Goal: Task Accomplishment & Management: Manage account settings

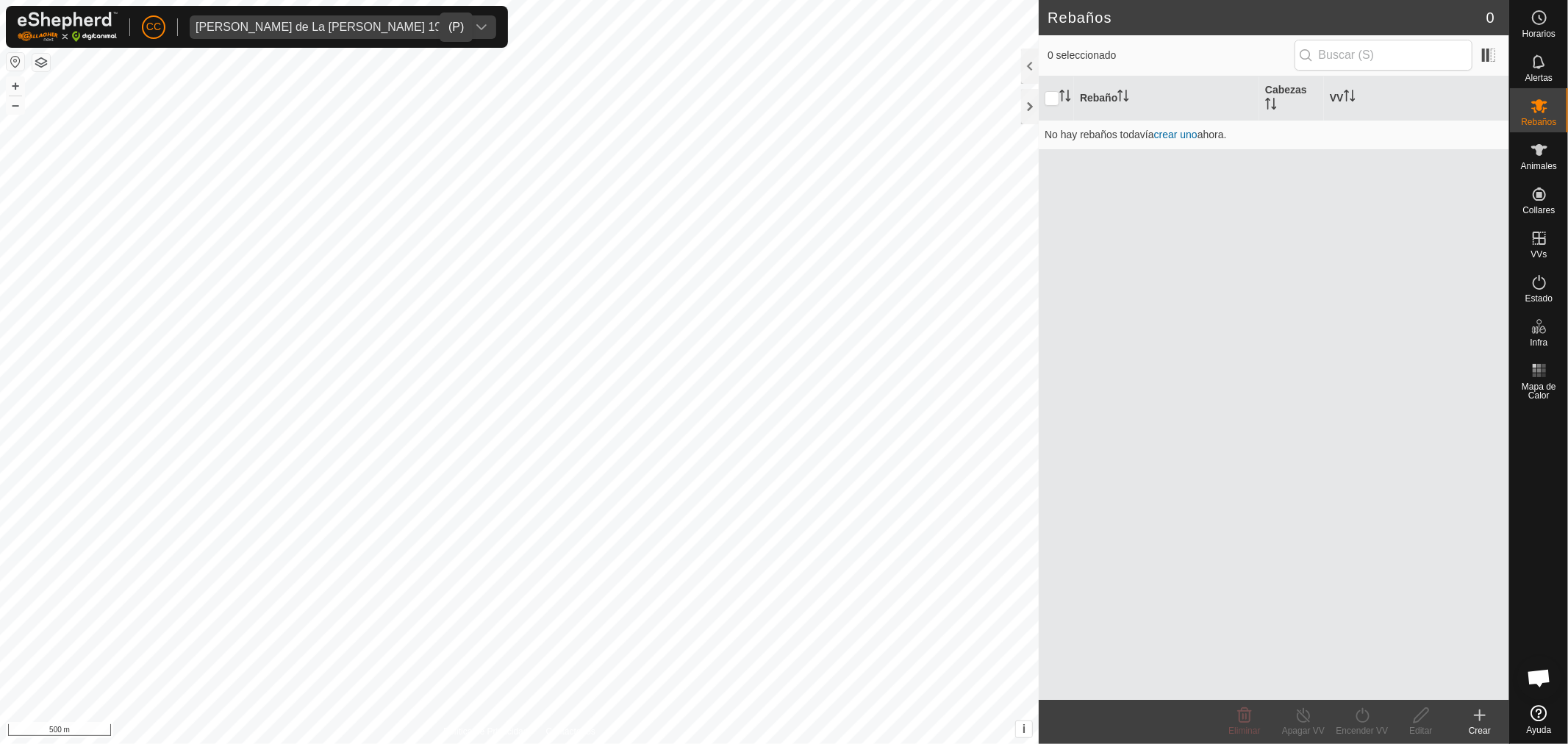
click at [262, 24] on div "[PERSON_NAME] de La [PERSON_NAME] 19443" at bounding box center [328, 27] width 266 height 12
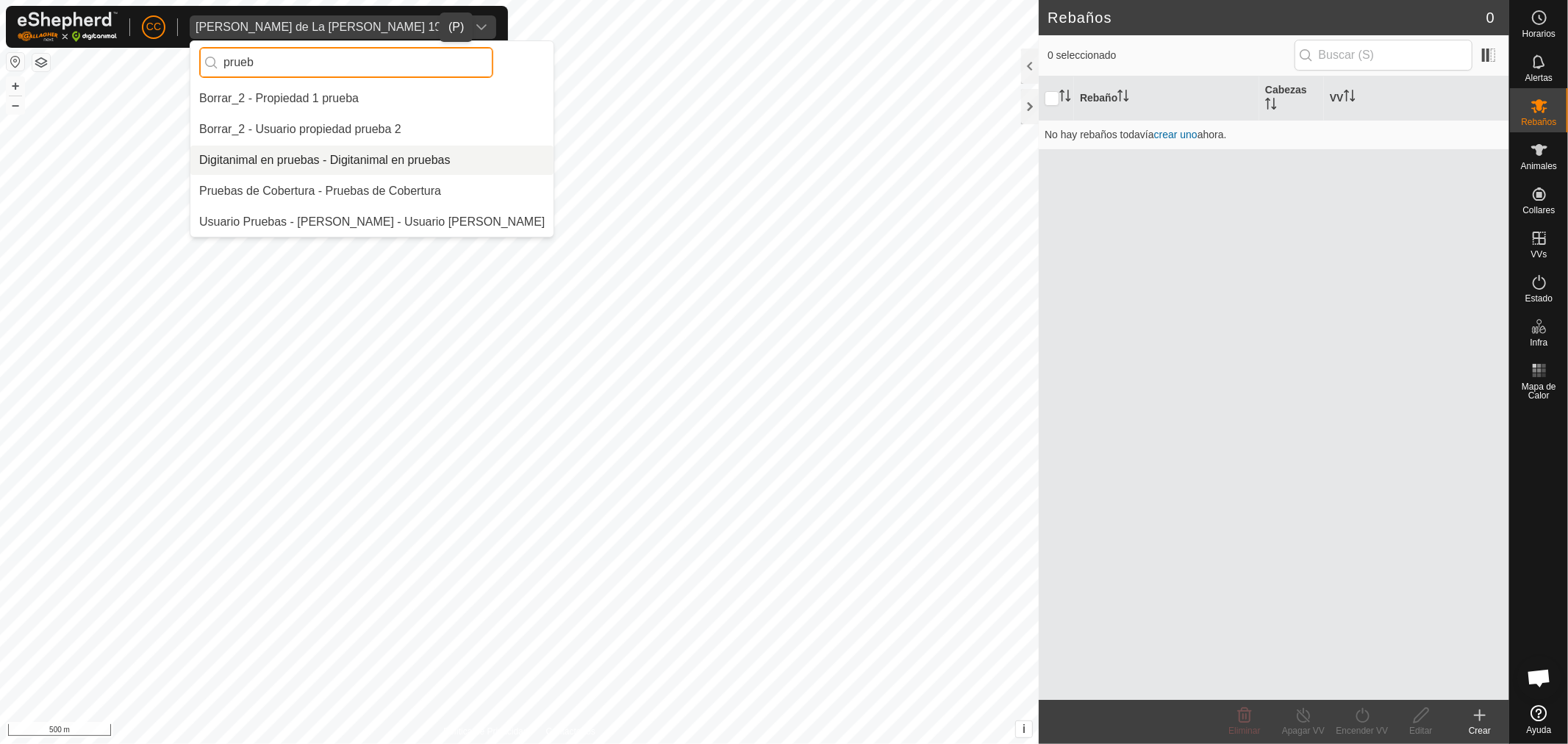
type input "prueb"
click at [365, 159] on li "Digitanimal en pruebas - Digitanimal en pruebas" at bounding box center [372, 160] width 363 height 30
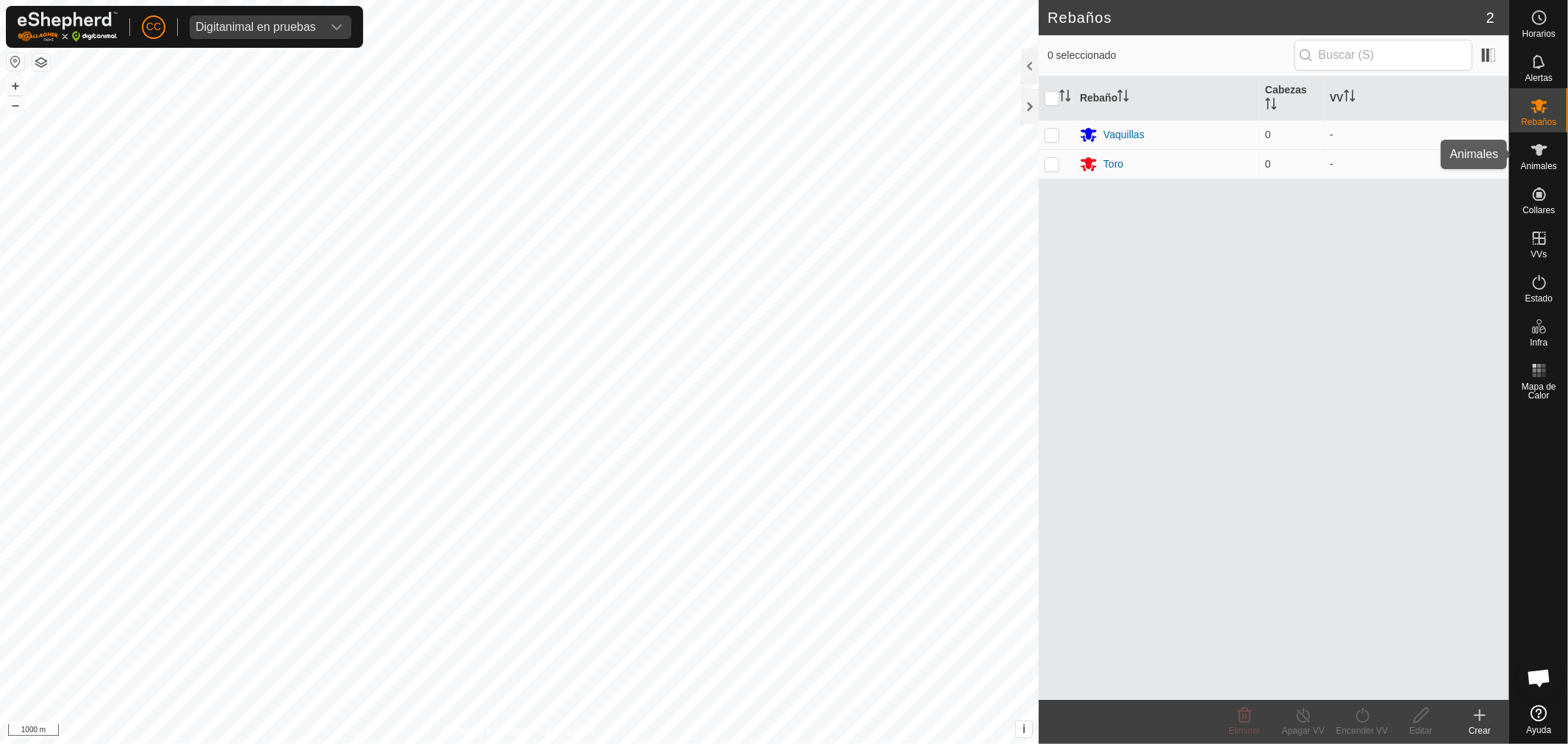
click at [1540, 148] on icon at bounding box center [1539, 150] width 16 height 12
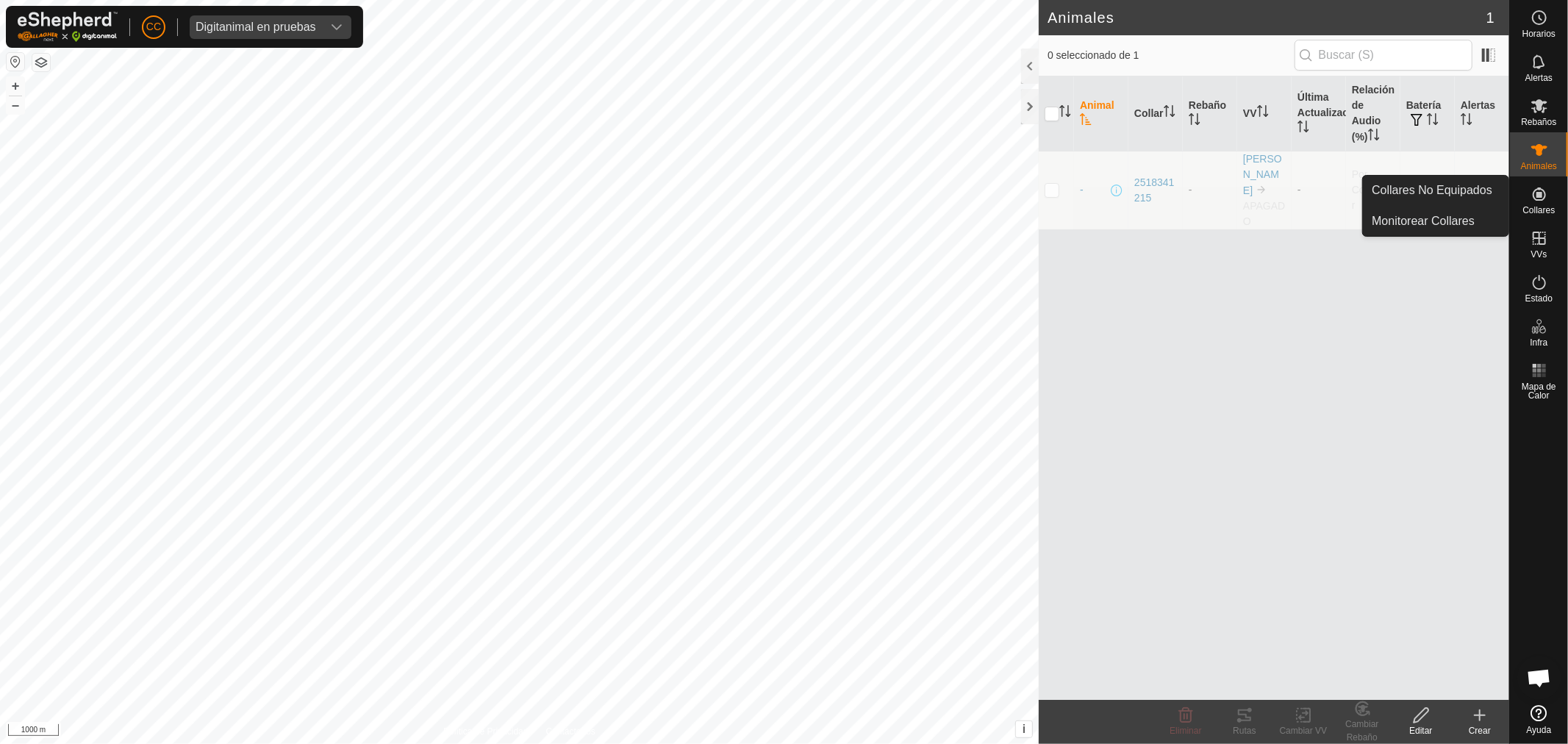
click at [1544, 203] on es-neckbands-svg-icon at bounding box center [1538, 194] width 26 height 23
click at [1531, 191] on icon at bounding box center [1539, 194] width 18 height 18
click at [1452, 190] on link "Collares No Equipados" at bounding box center [1436, 190] width 146 height 30
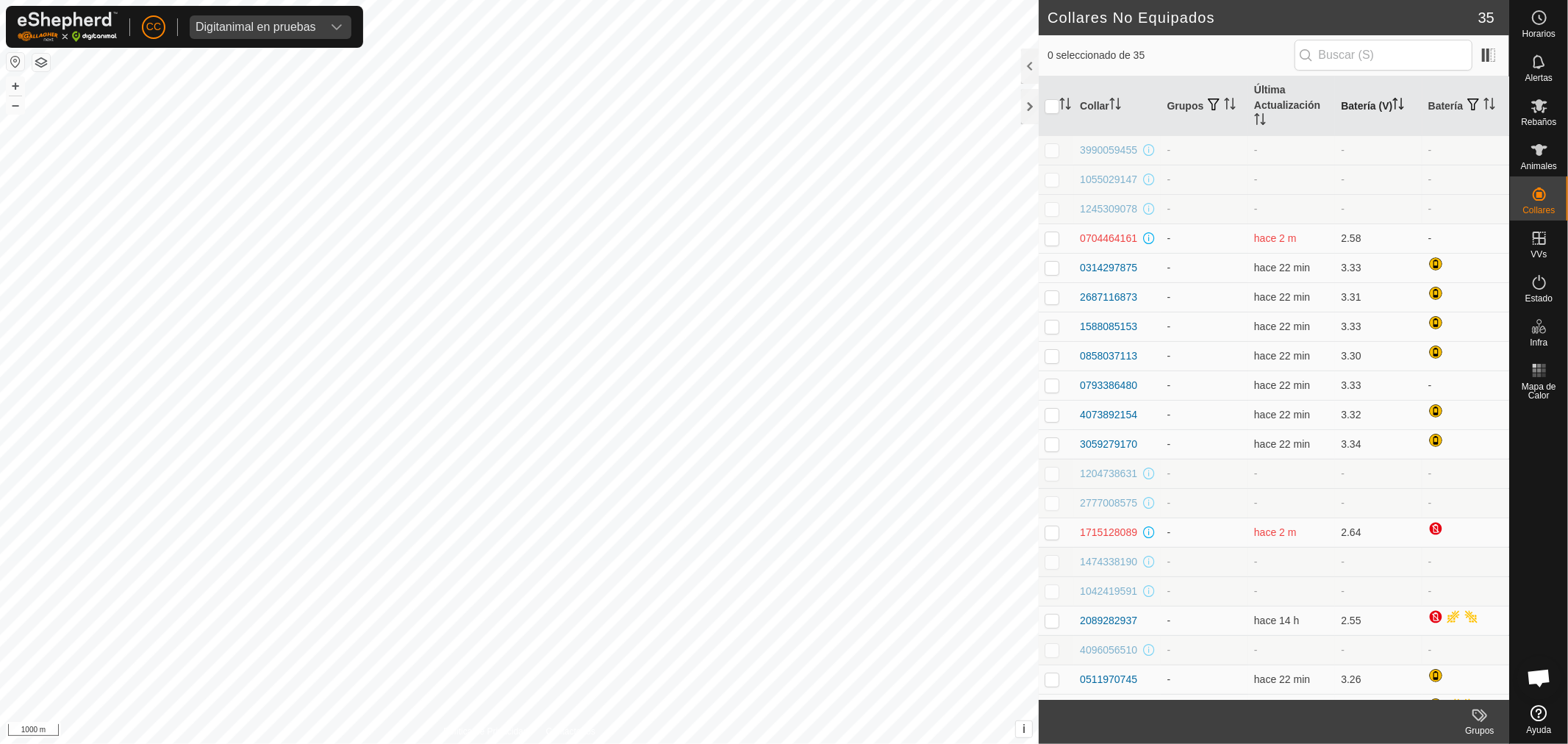
click at [1363, 103] on th "Batería (V)" at bounding box center [1378, 107] width 86 height 59
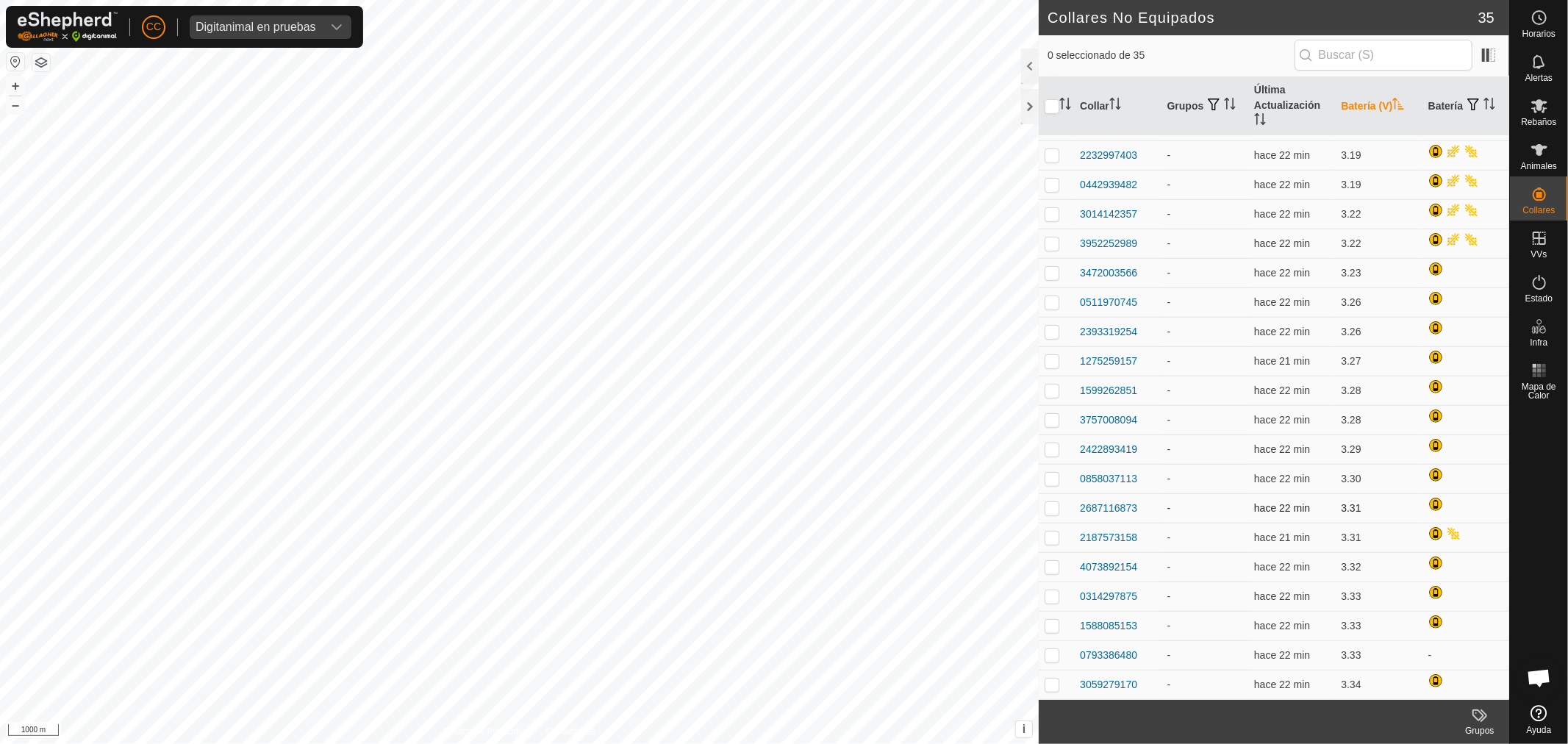
scroll to position [302, 0]
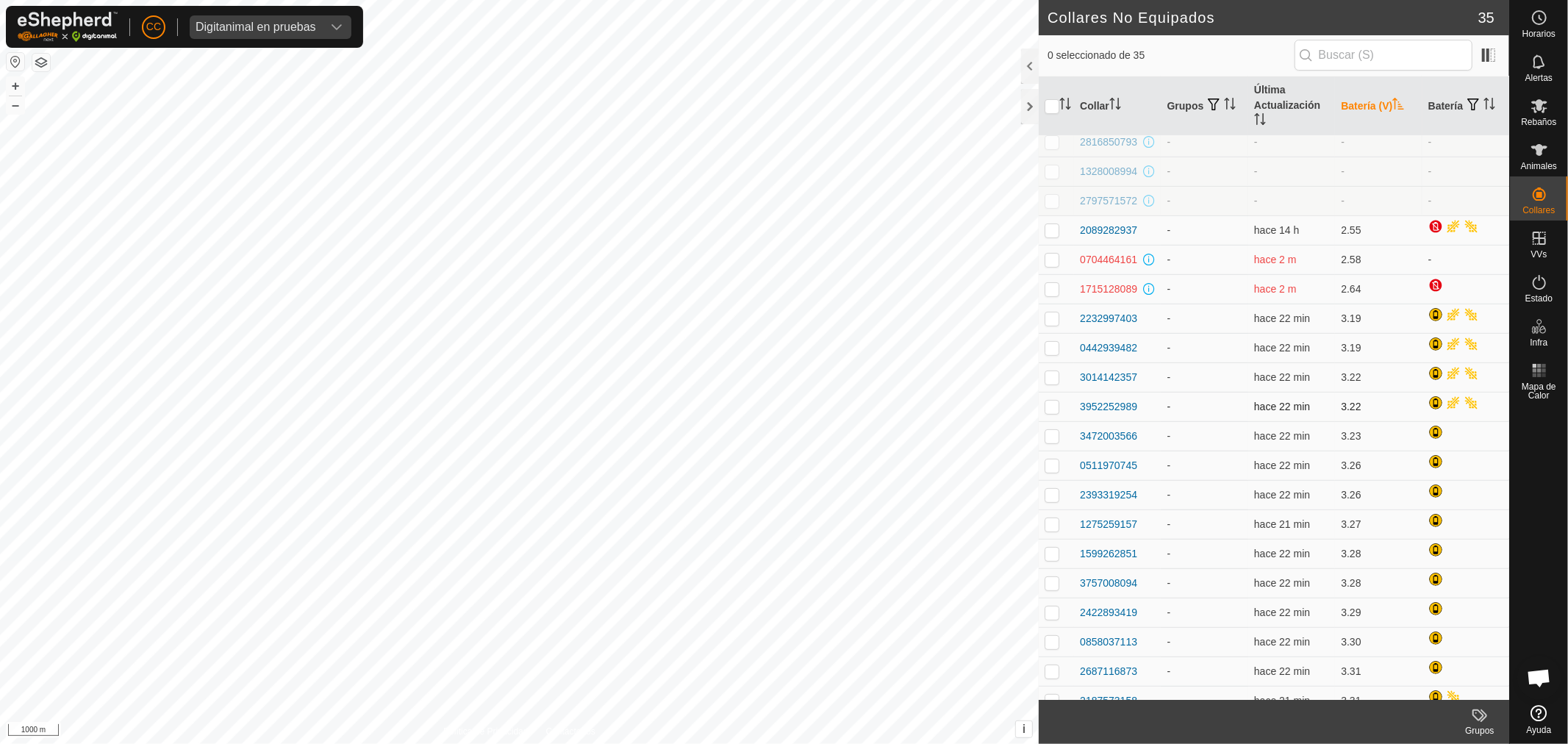
drag, startPoint x: 1074, startPoint y: 315, endPoint x: 1141, endPoint y: 406, distance: 113.0
click at [1141, 406] on tbody "3990059455 - - - - 1055029147 - - - - 1245309078 - - - - 1204738631 - - - - 277…" at bounding box center [1274, 348] width 471 height 1030
click at [1151, 319] on div "2232997403" at bounding box center [1117, 318] width 75 height 15
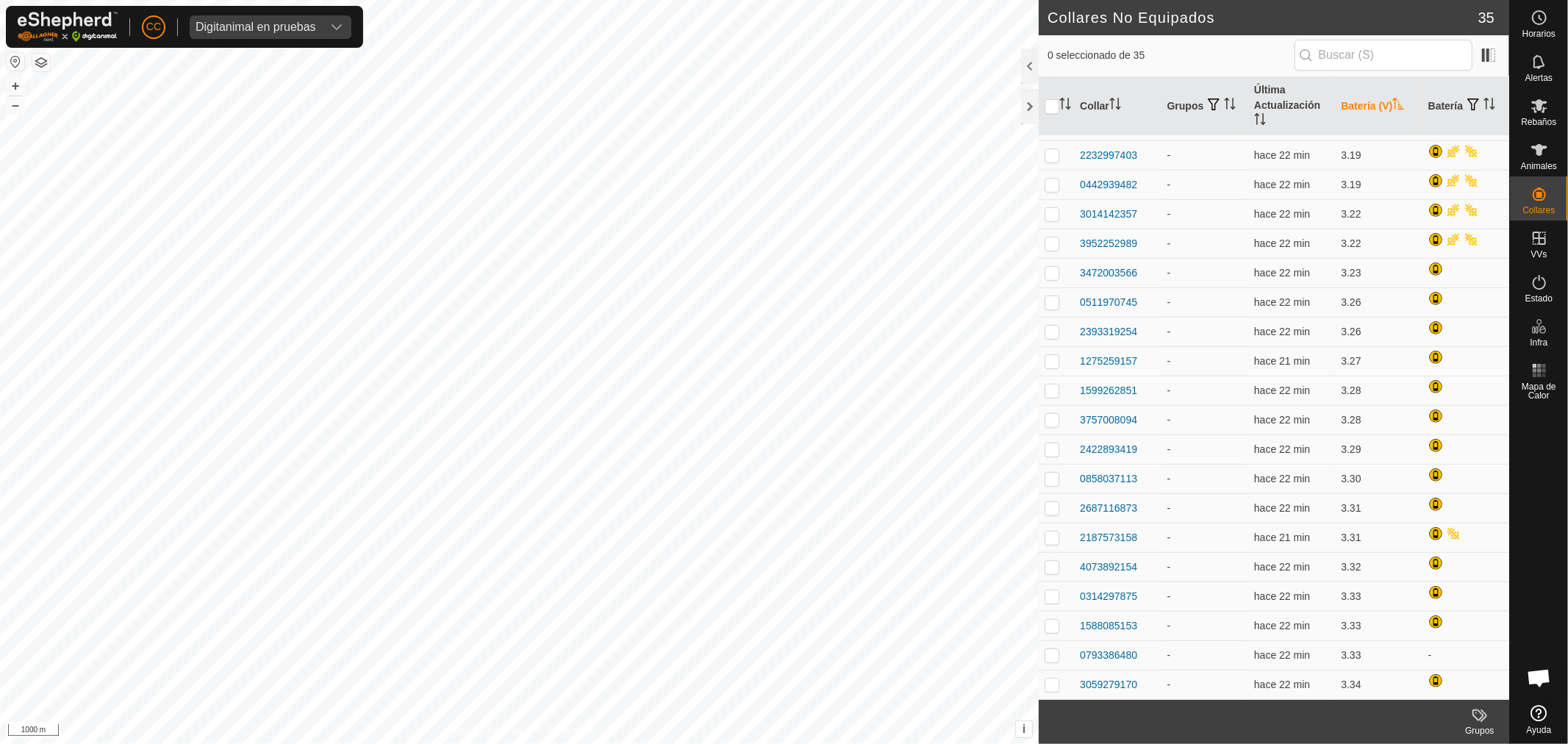
scroll to position [0, 0]
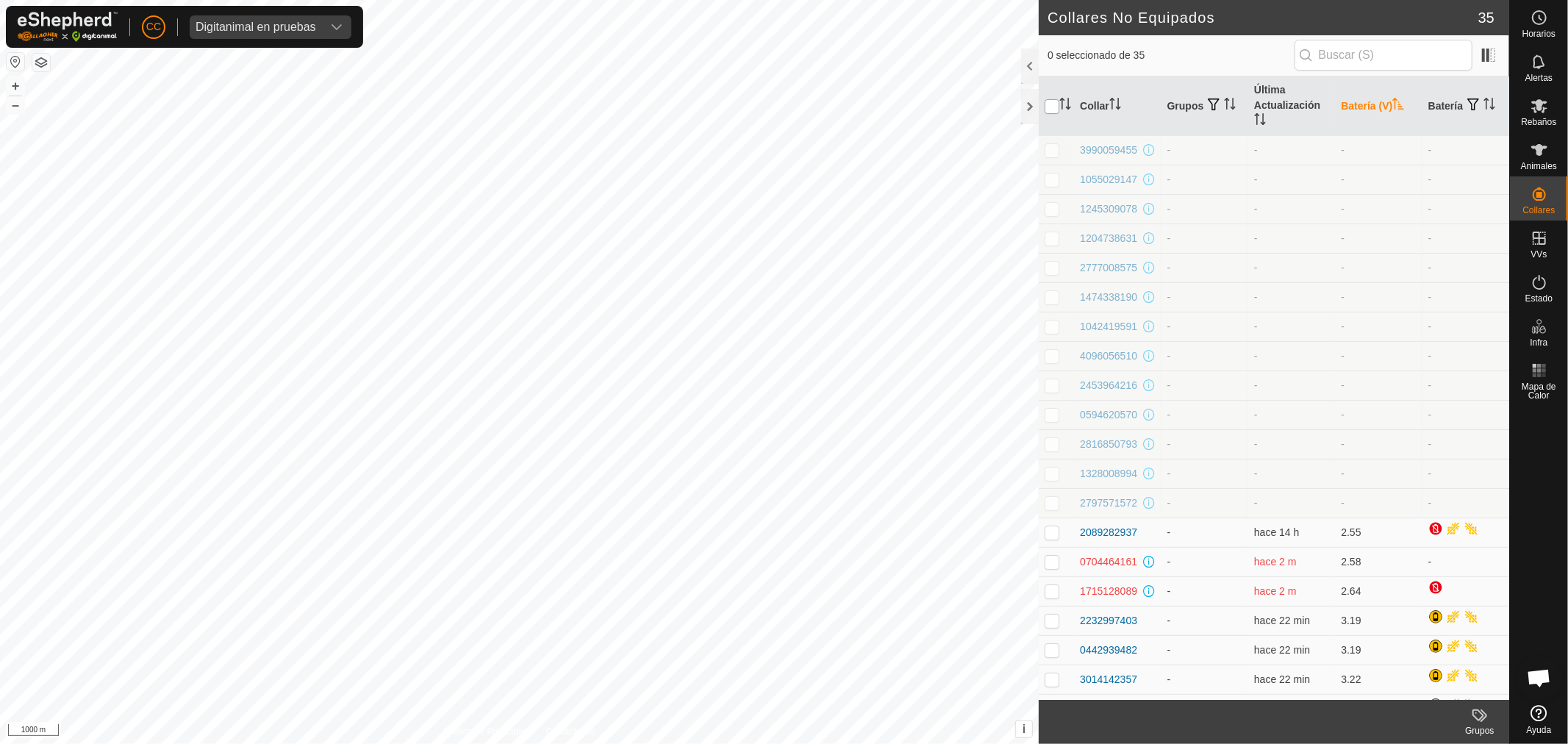
click at [1048, 100] on input "checkbox" at bounding box center [1052, 107] width 14 height 14
checkbox input "true"
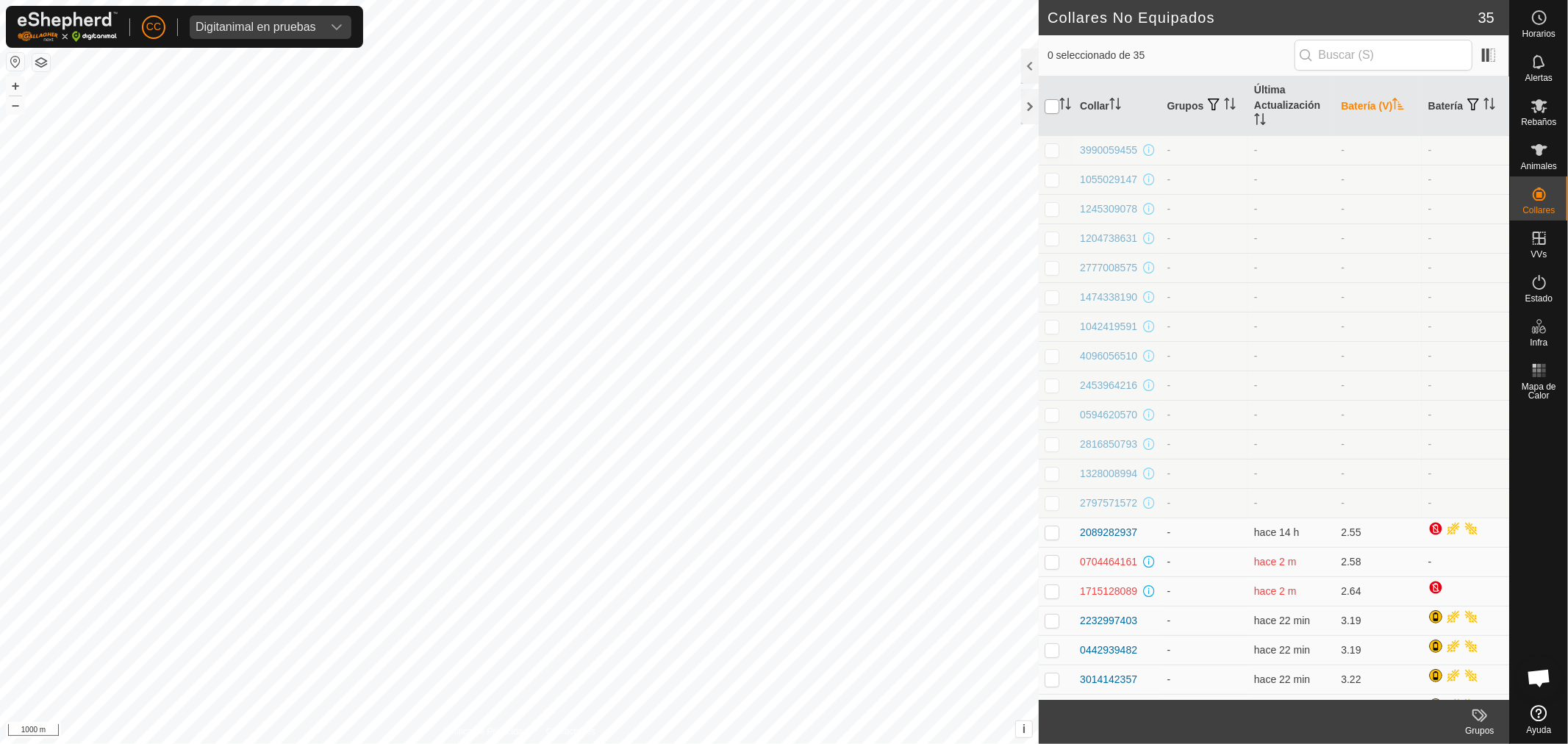
checkbox input "true"
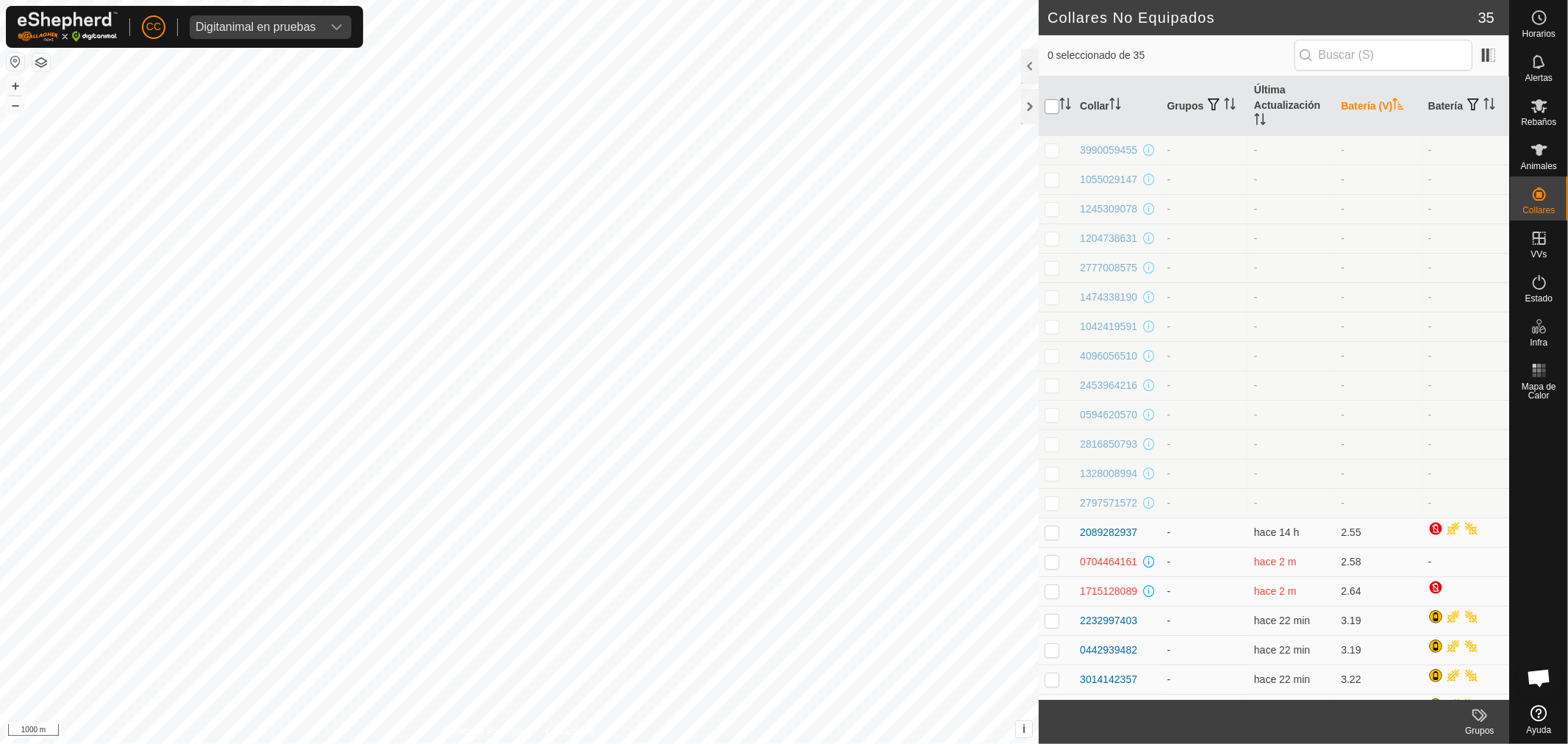
checkbox input "true"
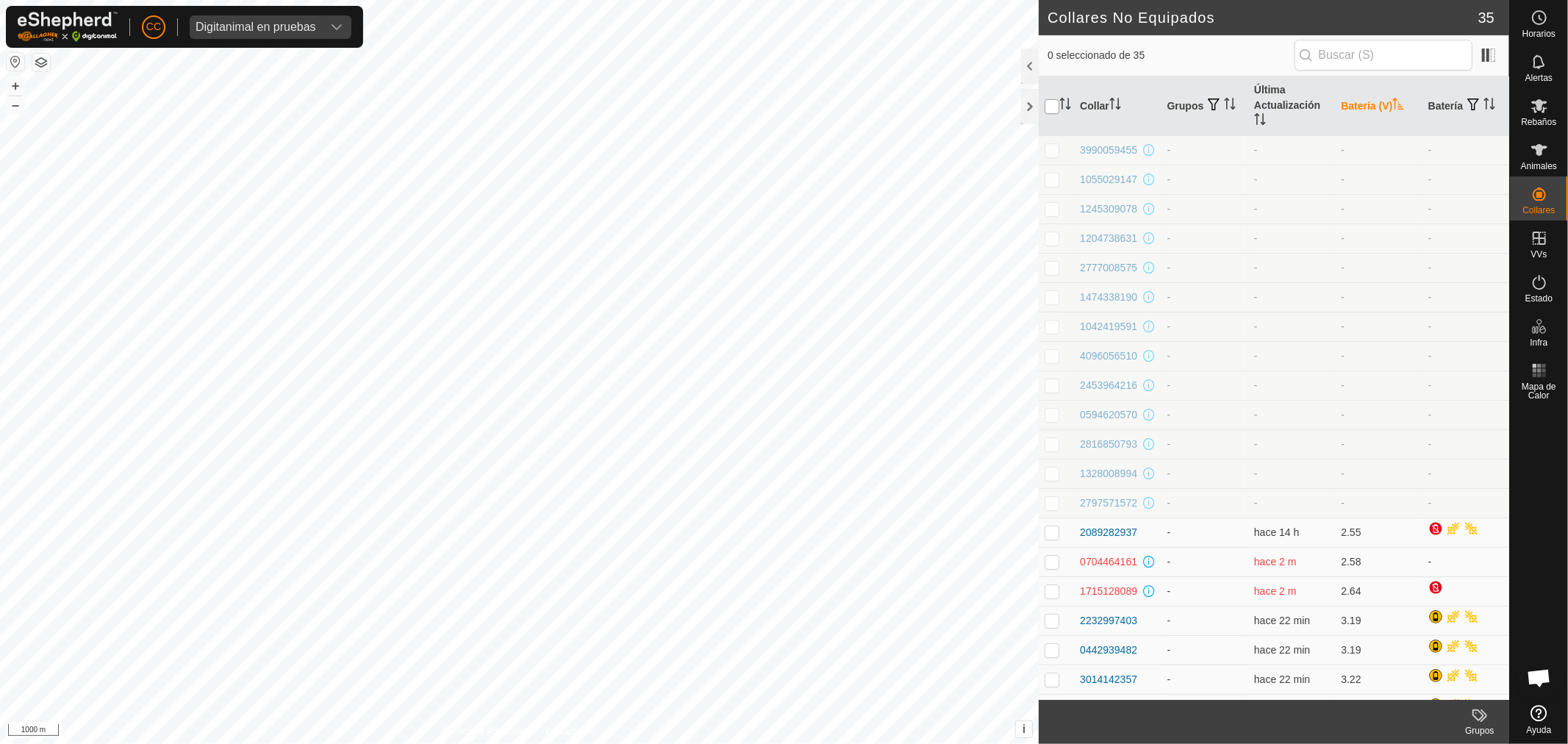
checkbox input "true"
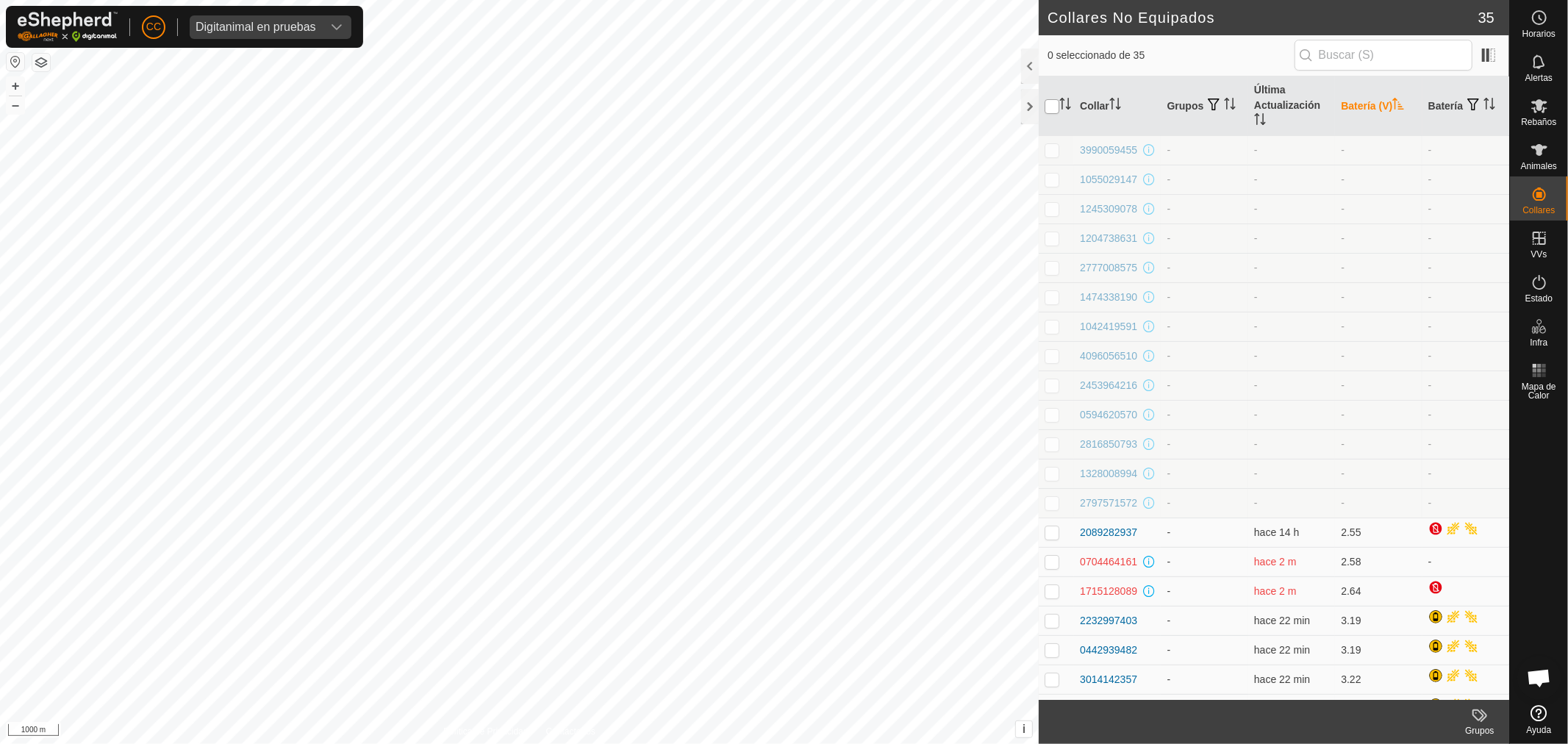
checkbox input "true"
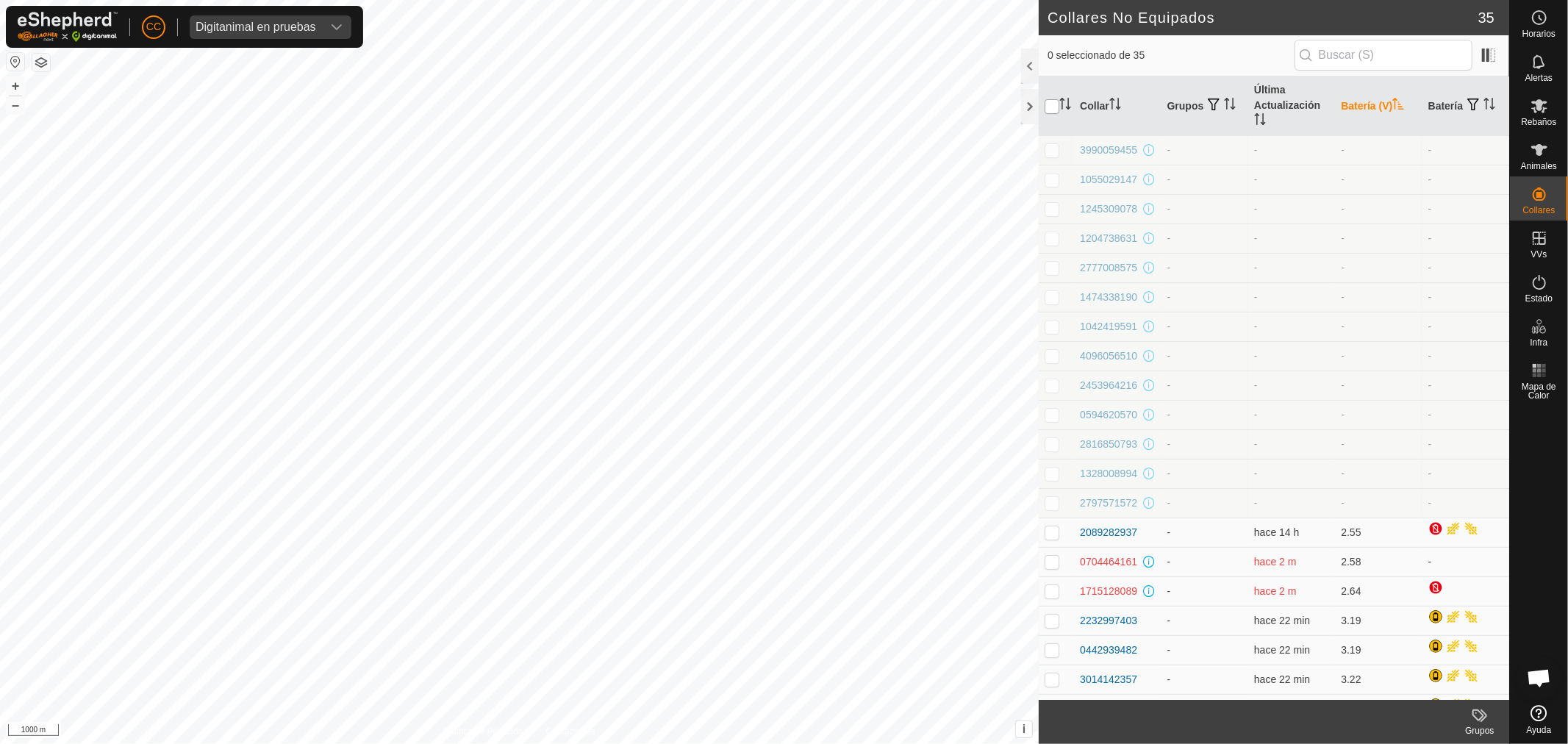
checkbox input "true"
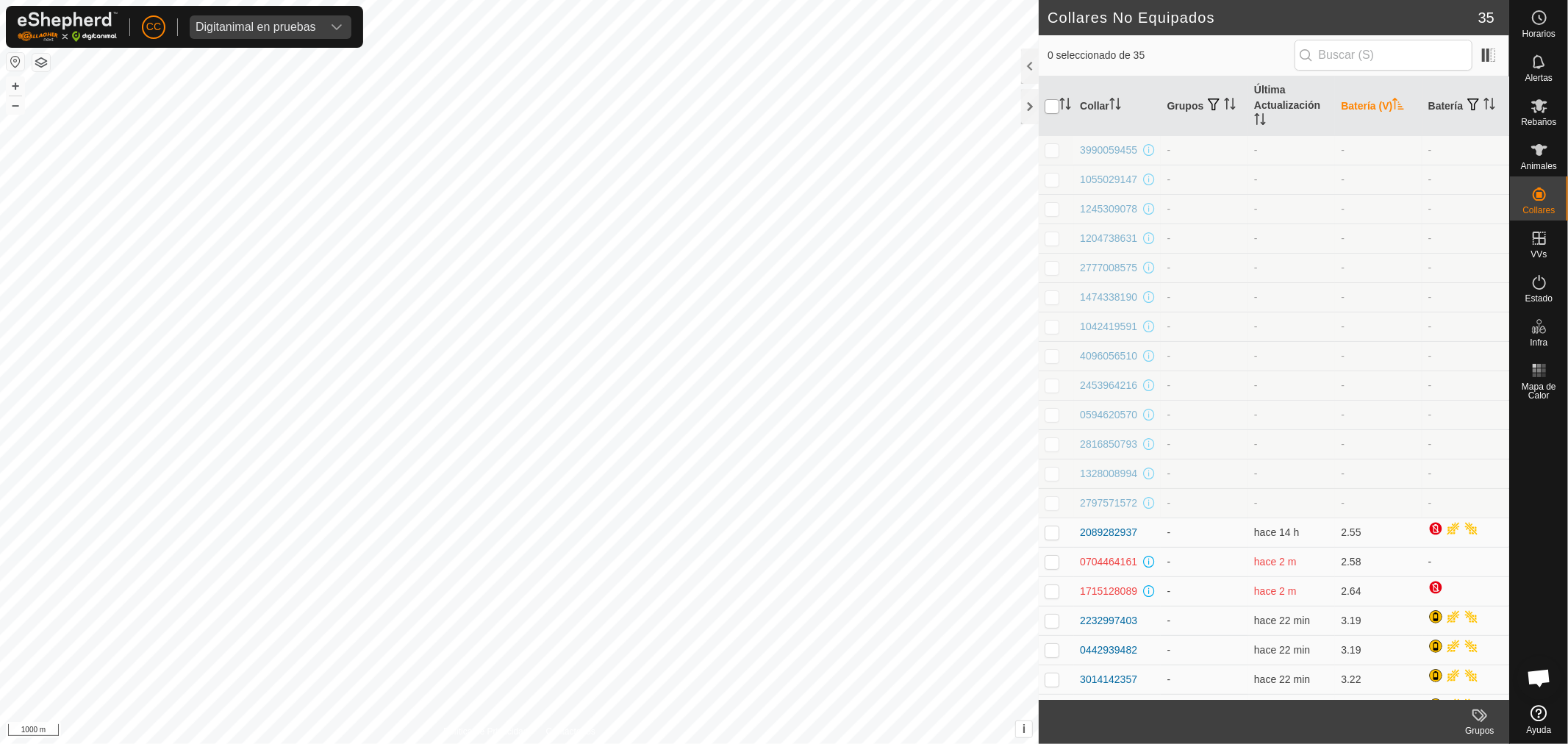
checkbox input "true"
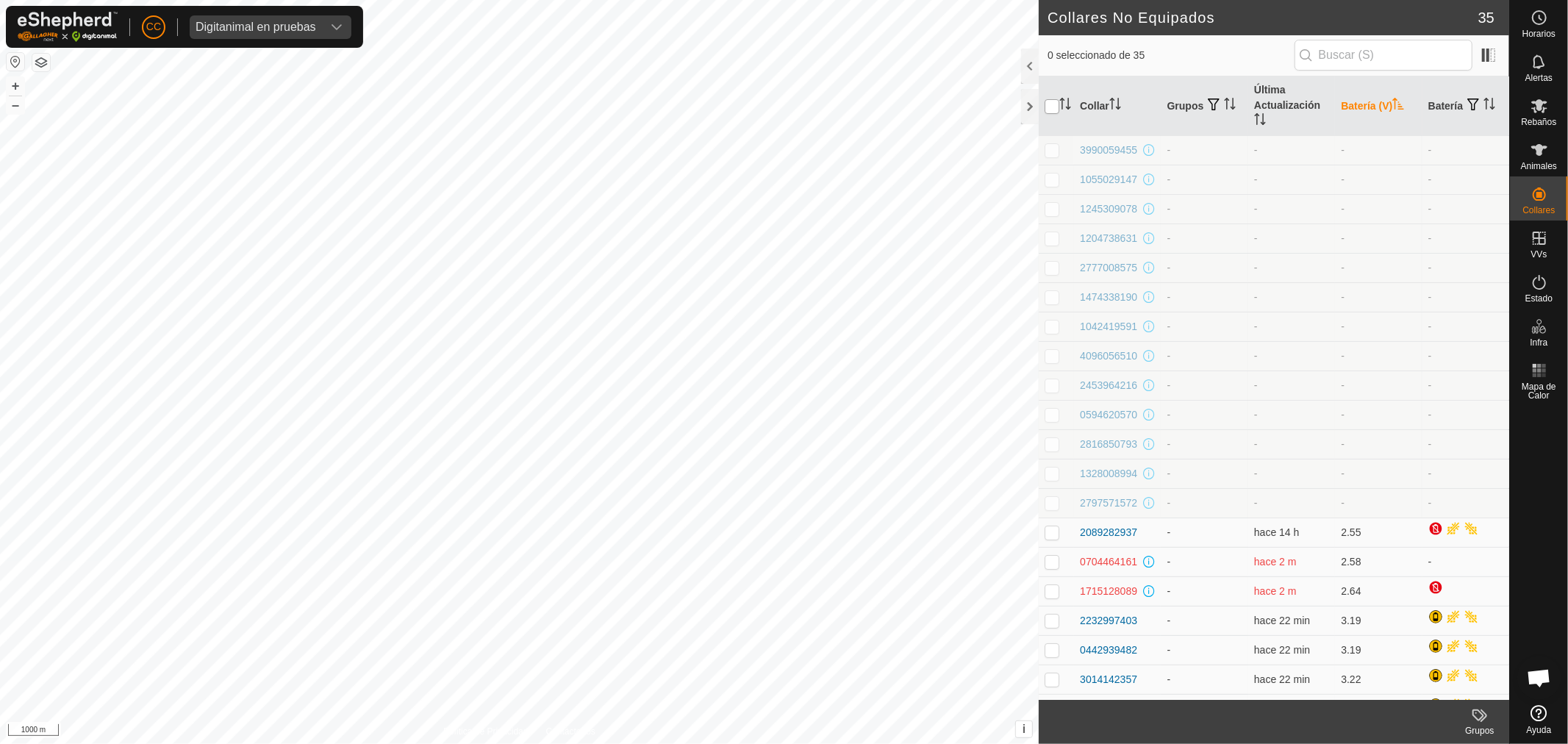
checkbox input "true"
click at [1054, 148] on p-checkbox at bounding box center [1052, 150] width 14 height 12
checkbox input "false"
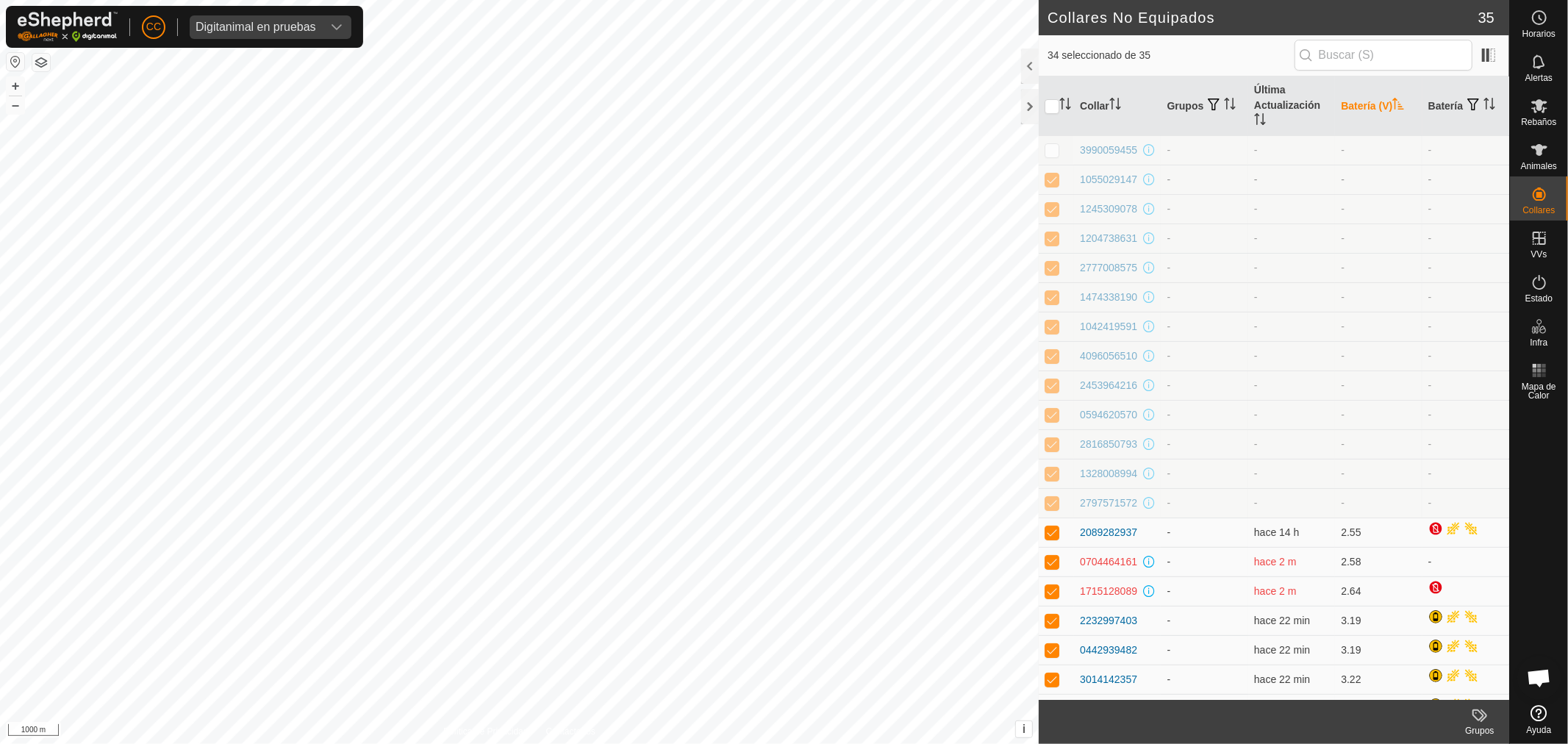
click at [1052, 180] on p-checkbox at bounding box center [1052, 179] width 14 height 12
checkbox input "false"
drag, startPoint x: 1055, startPoint y: 215, endPoint x: 1056, endPoint y: 235, distance: 20.0
click at [1055, 215] on td at bounding box center [1057, 208] width 35 height 30
checkbox input "false"
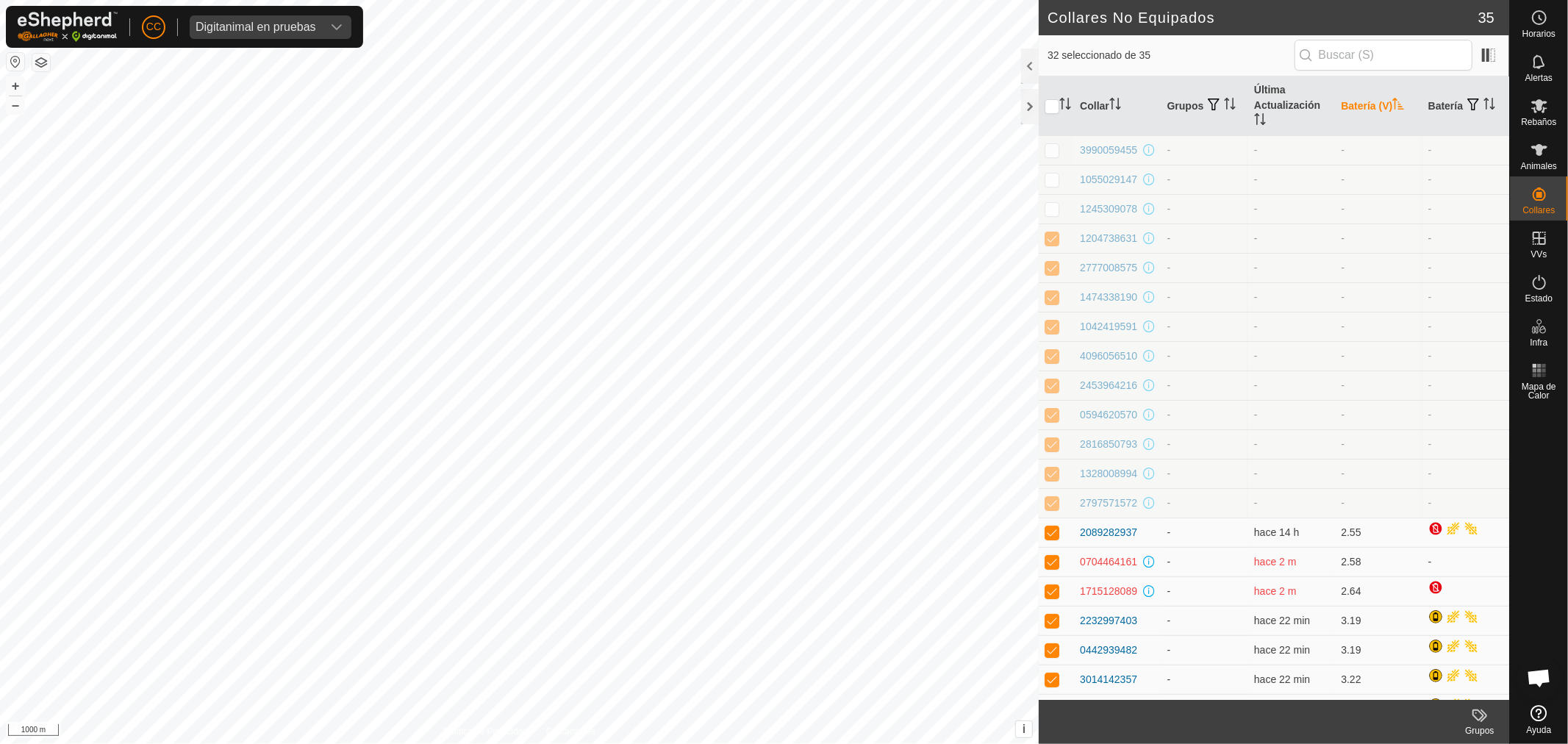
click at [1056, 240] on p-checkbox at bounding box center [1052, 238] width 14 height 12
checkbox input "false"
click at [1056, 274] on p-tablecheckbox at bounding box center [1052, 267] width 14 height 12
checkbox input "false"
drag, startPoint x: 1056, startPoint y: 297, endPoint x: 1054, endPoint y: 313, distance: 16.1
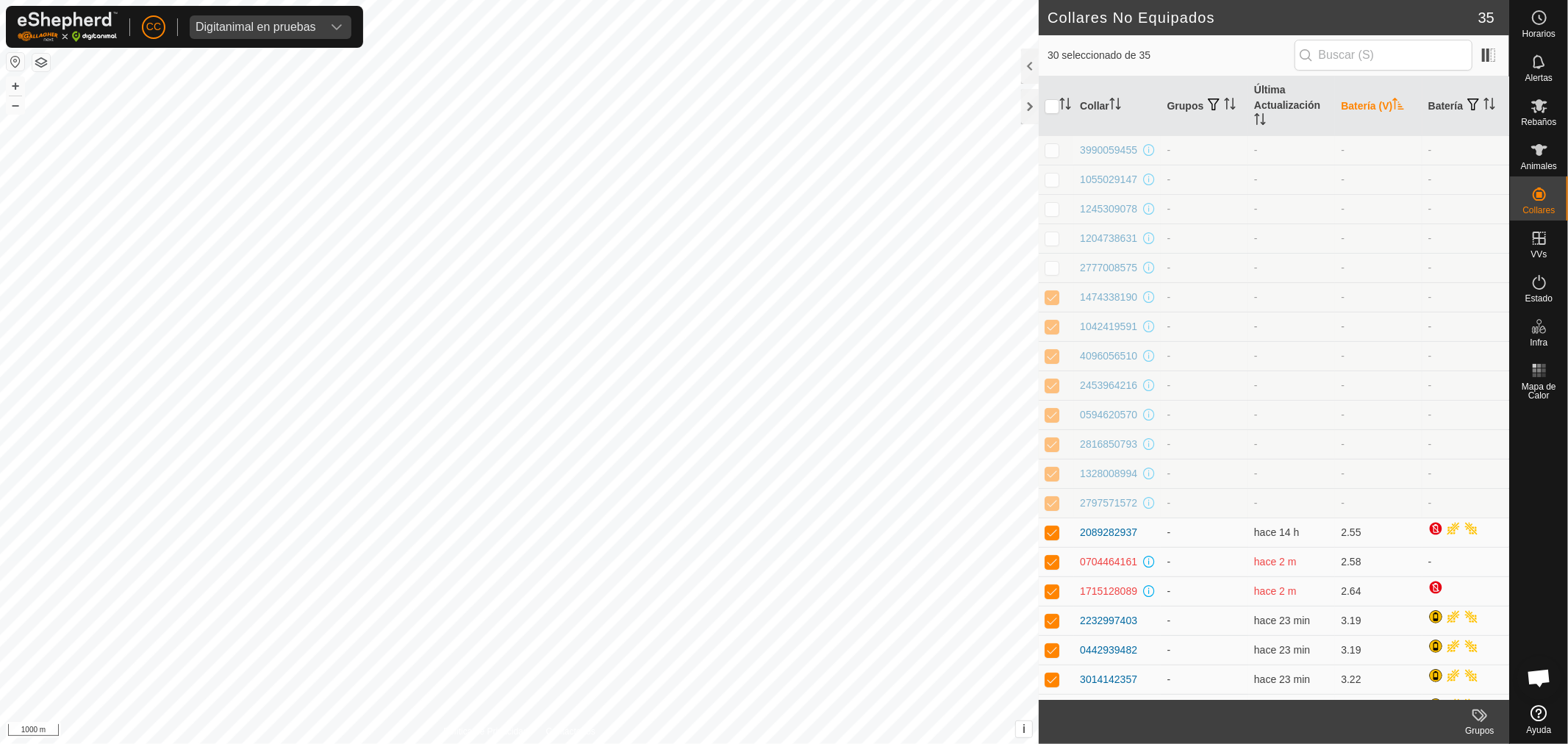
click at [1056, 300] on p-checkbox at bounding box center [1052, 297] width 14 height 12
checkbox input "false"
click at [1058, 338] on td at bounding box center [1057, 326] width 35 height 30
checkbox input "false"
click at [1052, 368] on td at bounding box center [1057, 356] width 35 height 30
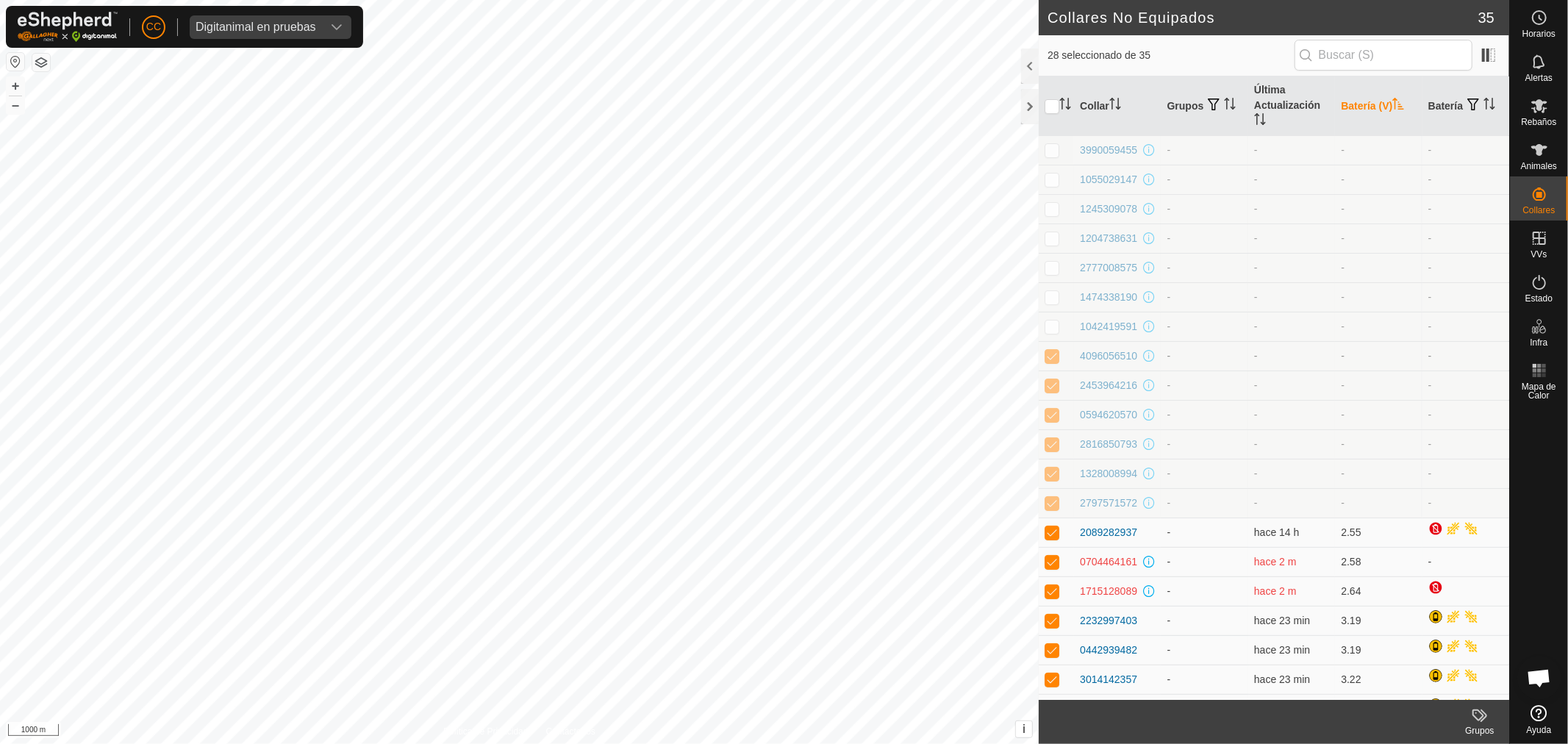
checkbox input "false"
click at [1052, 386] on p-checkbox at bounding box center [1052, 385] width 14 height 12
checkbox input "false"
click at [1056, 412] on td at bounding box center [1057, 415] width 35 height 30
checkbox input "false"
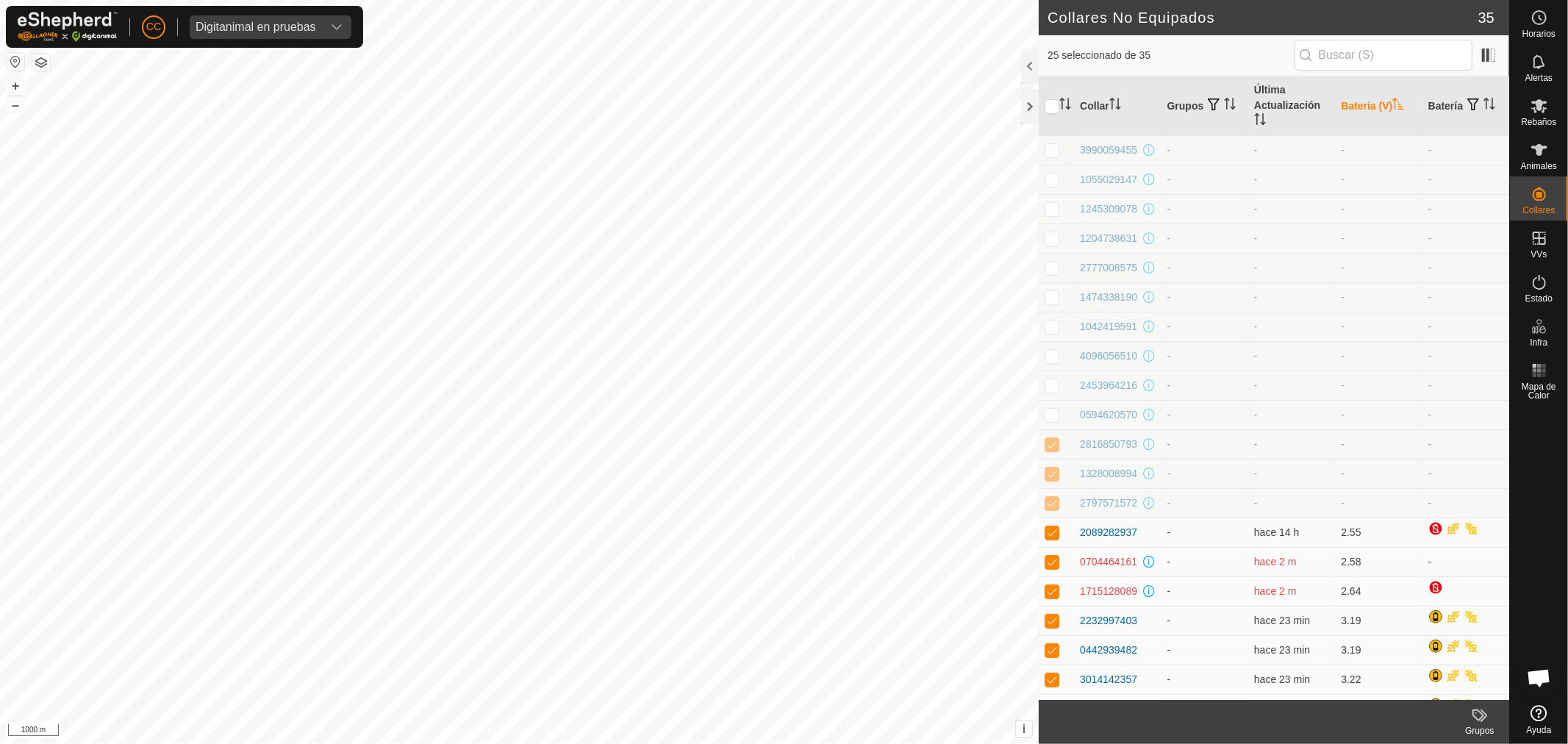
click at [1052, 443] on p-checkbox at bounding box center [1052, 444] width 14 height 12
checkbox input "false"
click at [1052, 489] on td at bounding box center [1057, 503] width 35 height 30
checkbox input "false"
click at [1048, 473] on p-checkbox at bounding box center [1052, 473] width 14 height 12
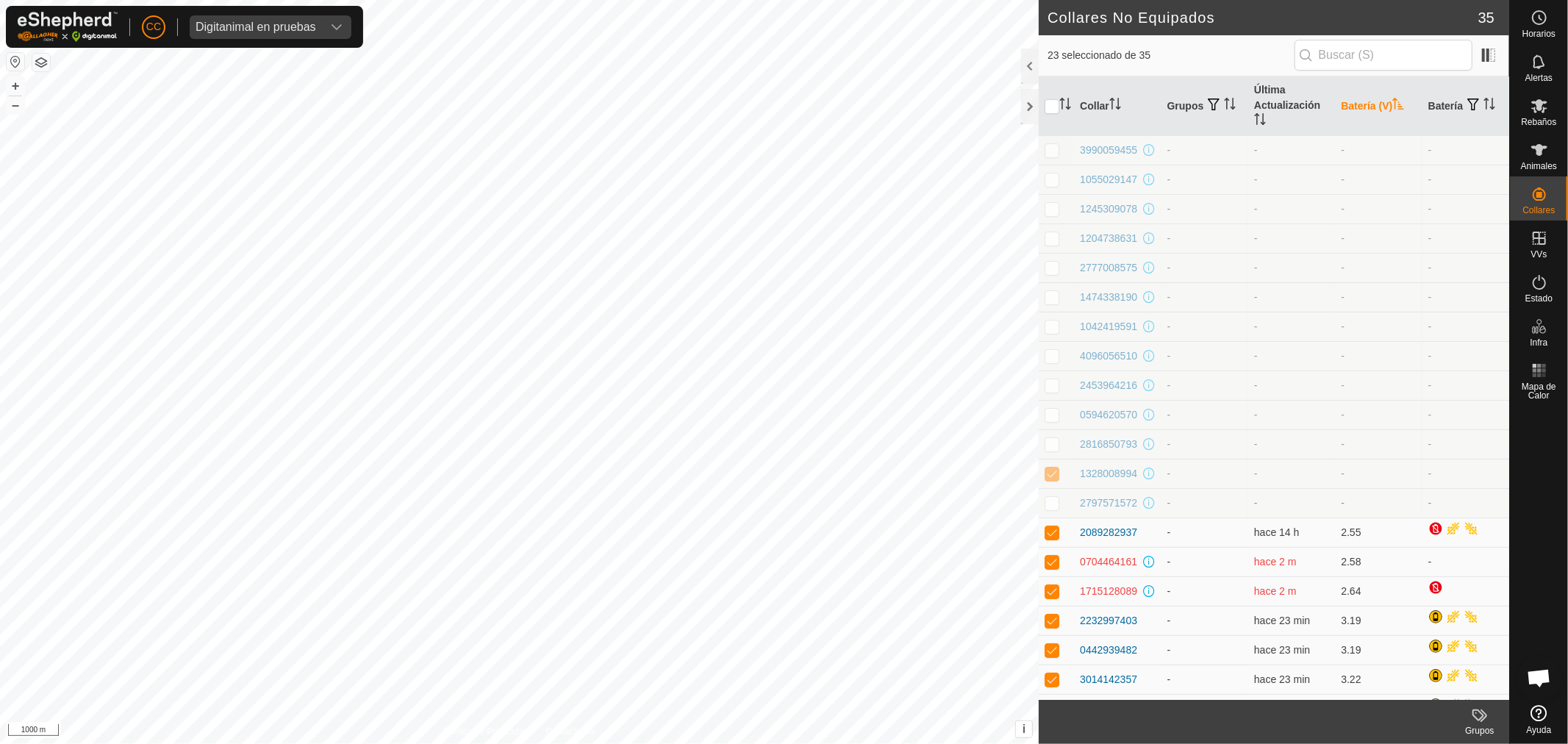
checkbox input "false"
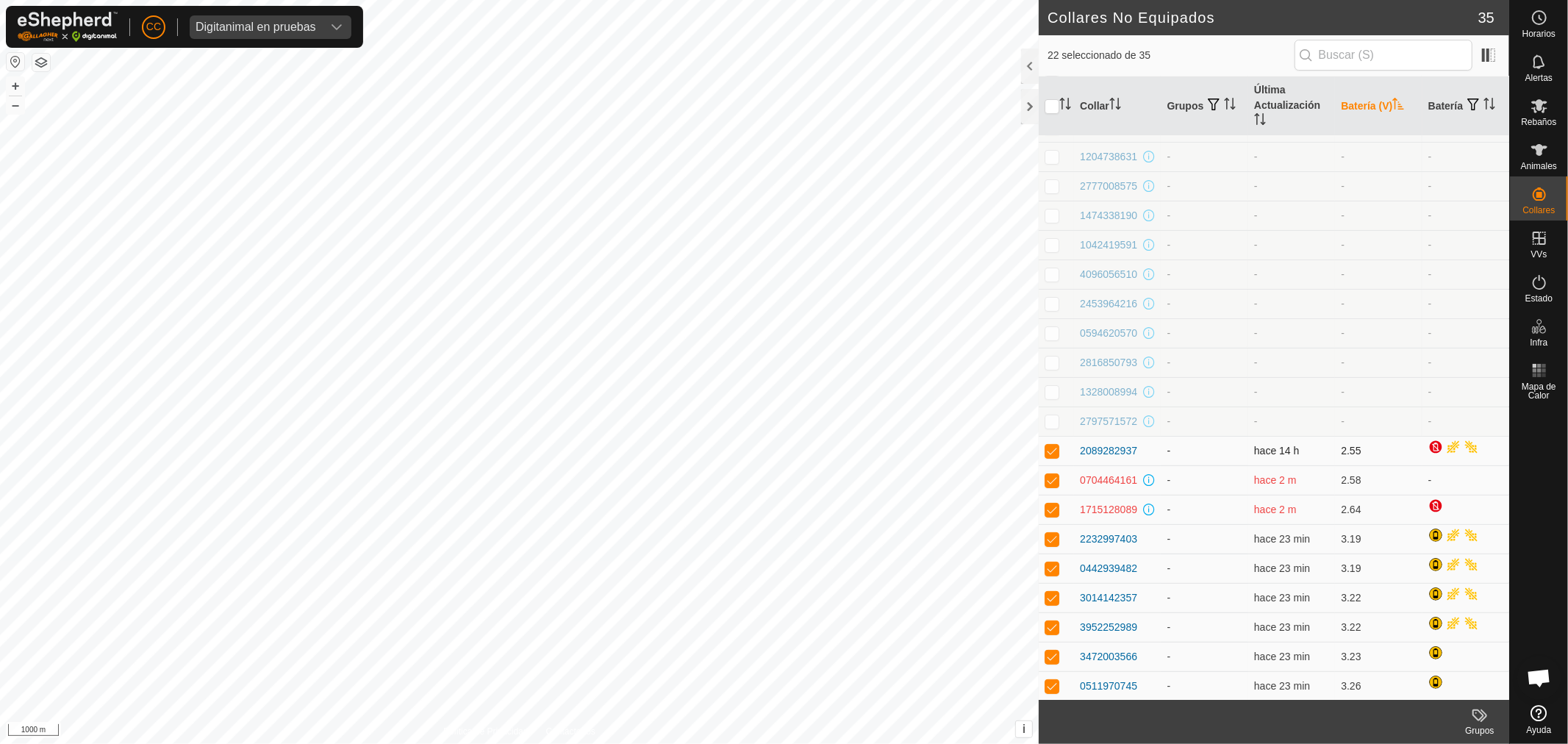
click at [1051, 456] on p-tablecheckbox at bounding box center [1052, 451] width 14 height 12
checkbox input "false"
click at [1051, 487] on td at bounding box center [1057, 480] width 35 height 30
checkbox input "false"
click at [1053, 509] on p-checkbox at bounding box center [1052, 509] width 14 height 12
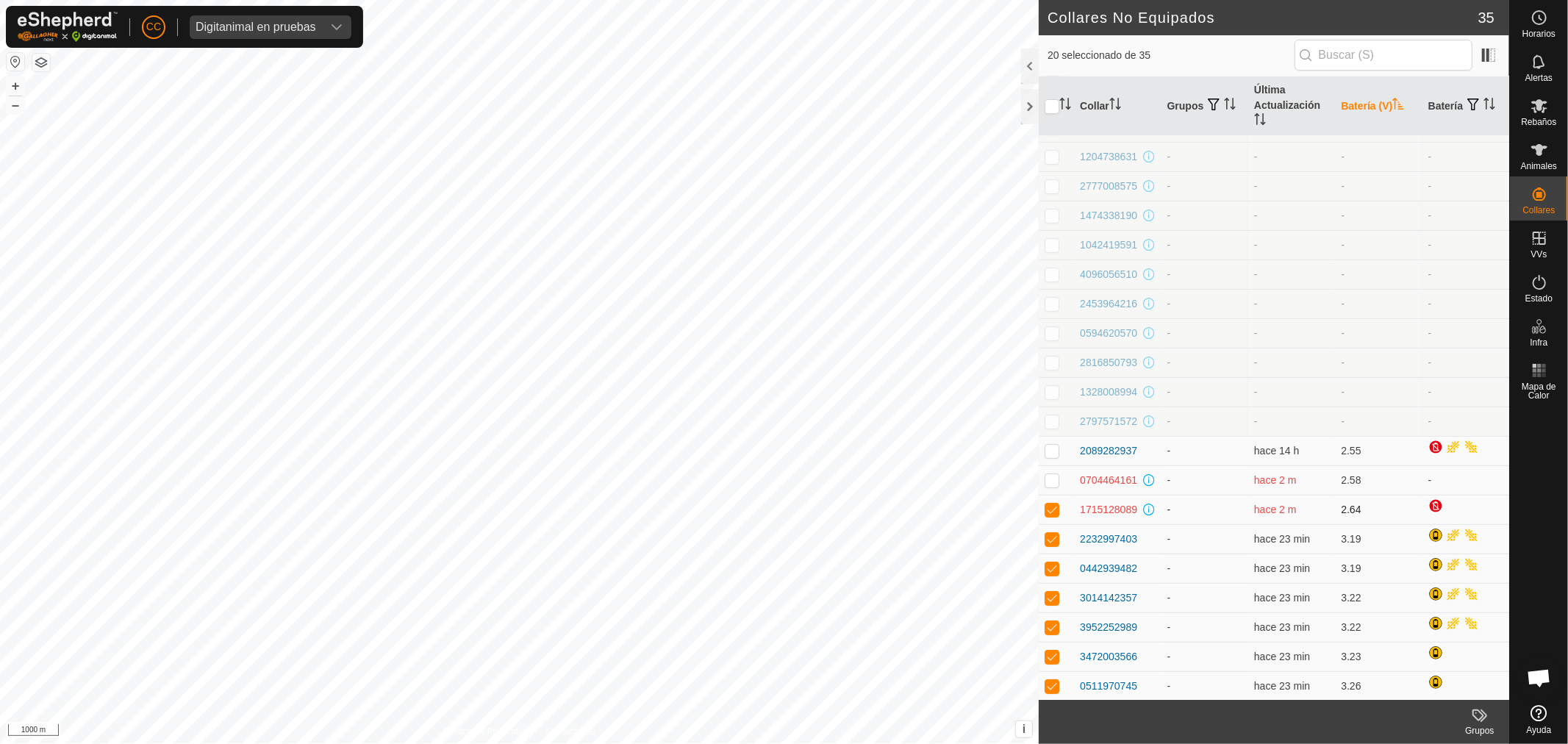
checkbox input "false"
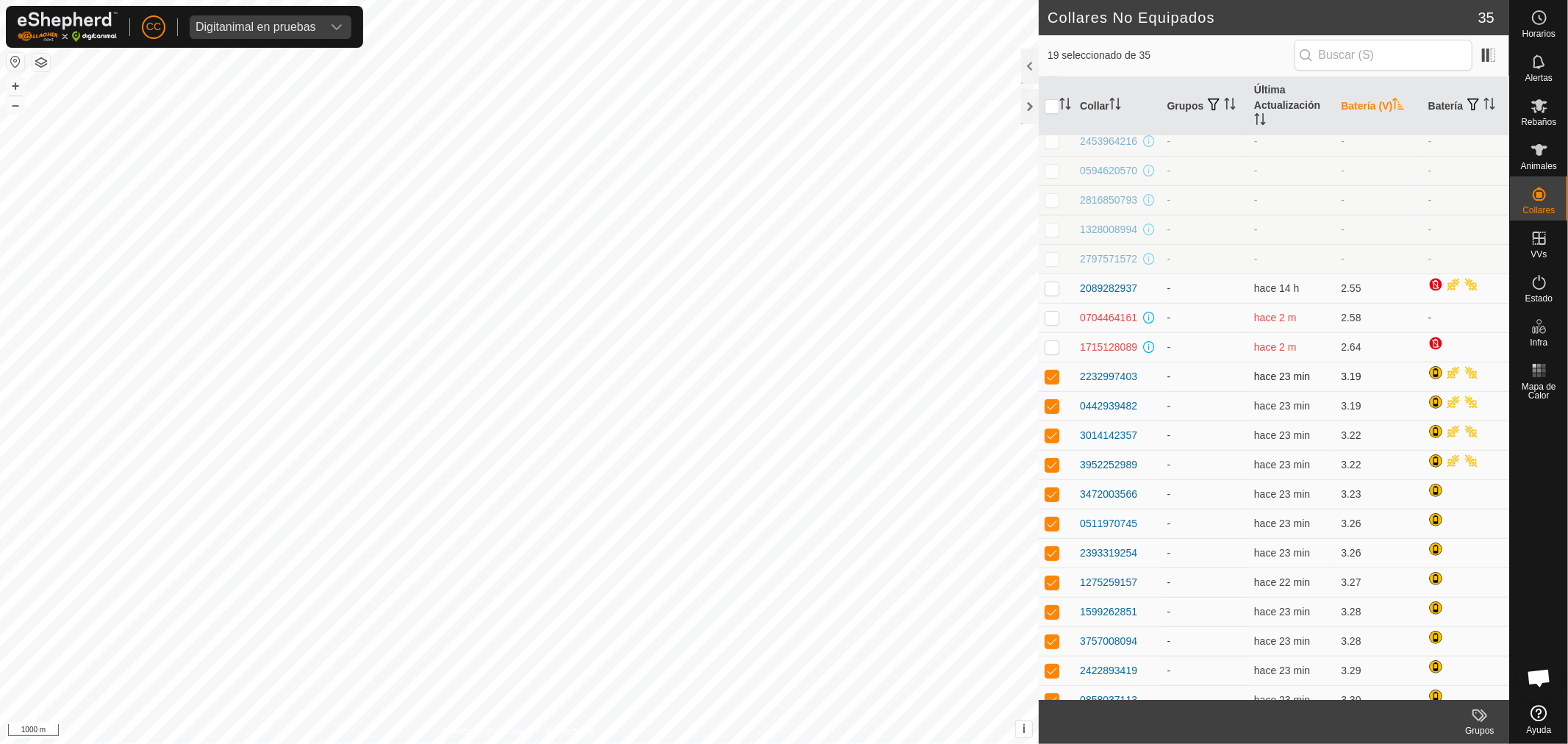
scroll to position [57, 0]
